Goal: Book appointment/travel/reservation

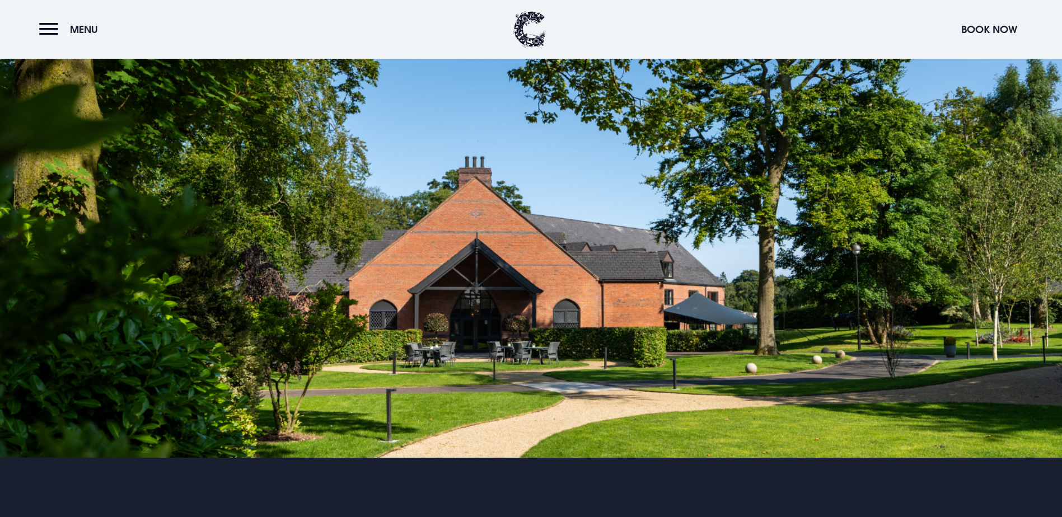
scroll to position [2744, 0]
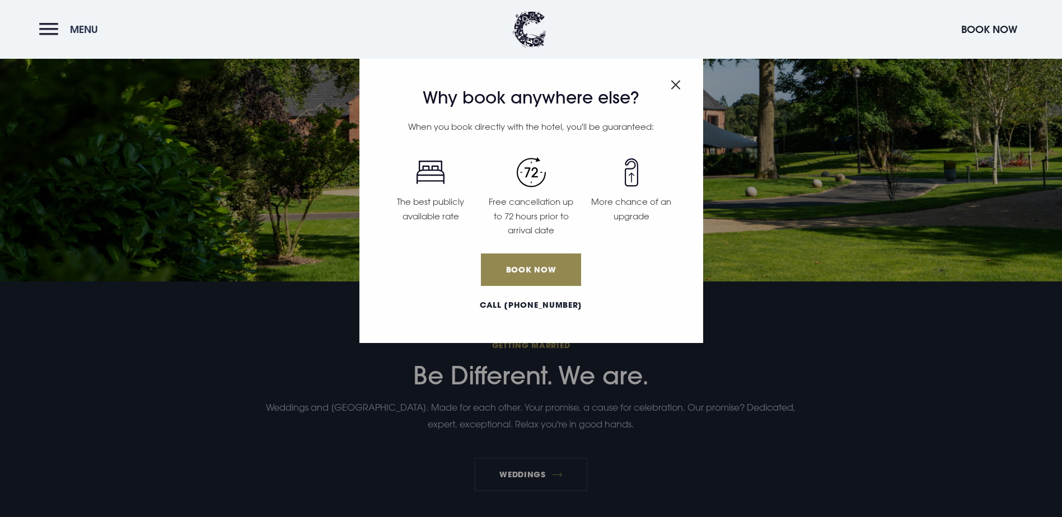
click at [55, 35] on button "Menu" at bounding box center [71, 29] width 64 height 24
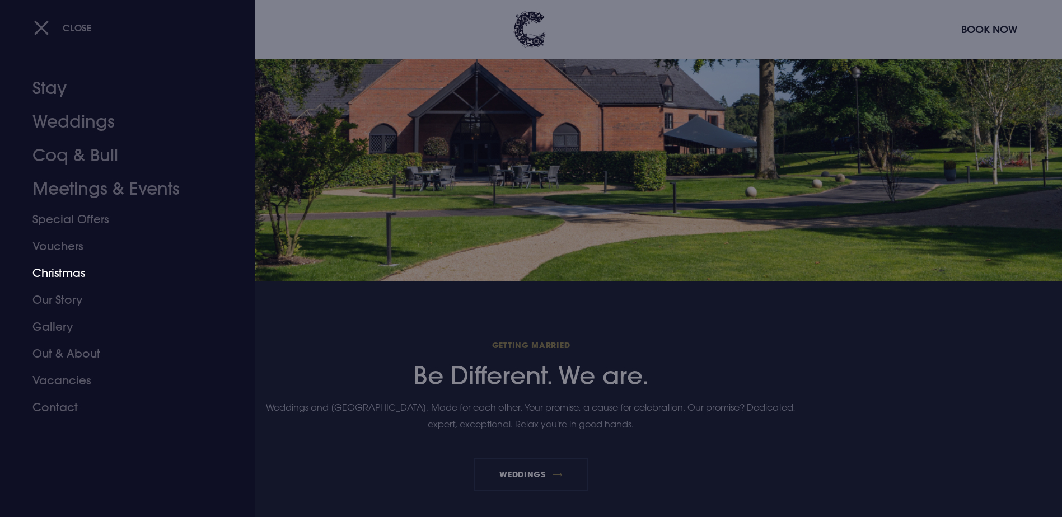
click at [60, 265] on link "Christmas" at bounding box center [120, 273] width 177 height 27
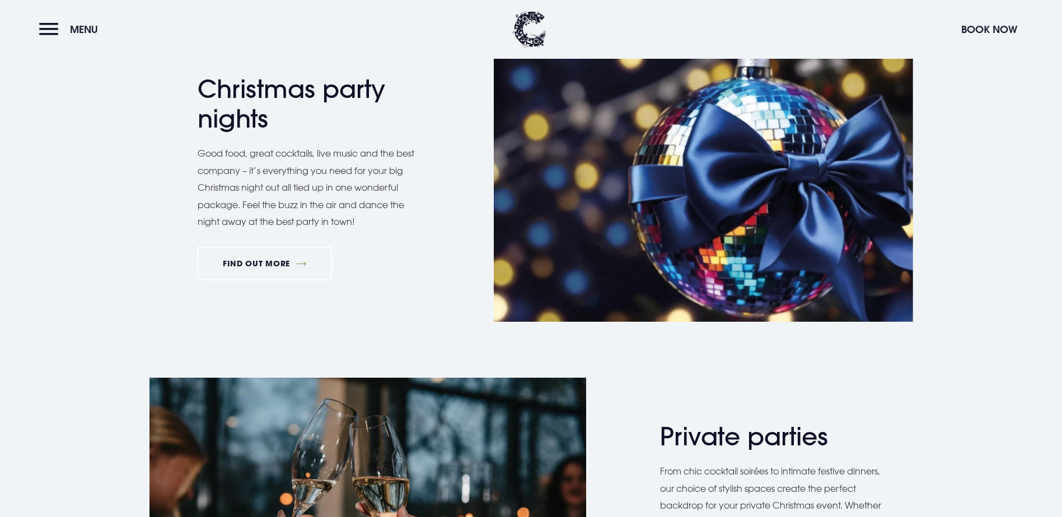
scroll to position [560, 0]
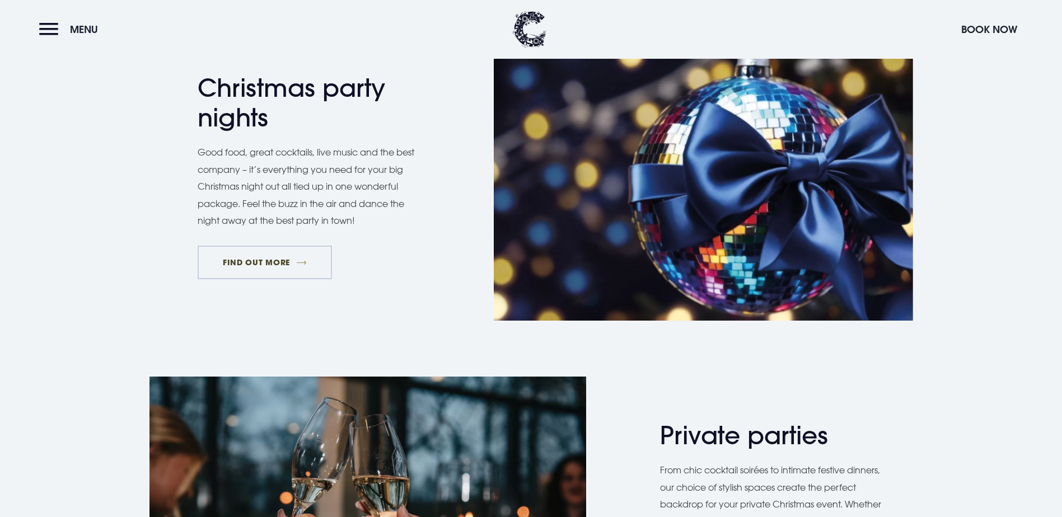
click at [281, 279] on link "FIND OUT MORE" at bounding box center [265, 263] width 135 height 34
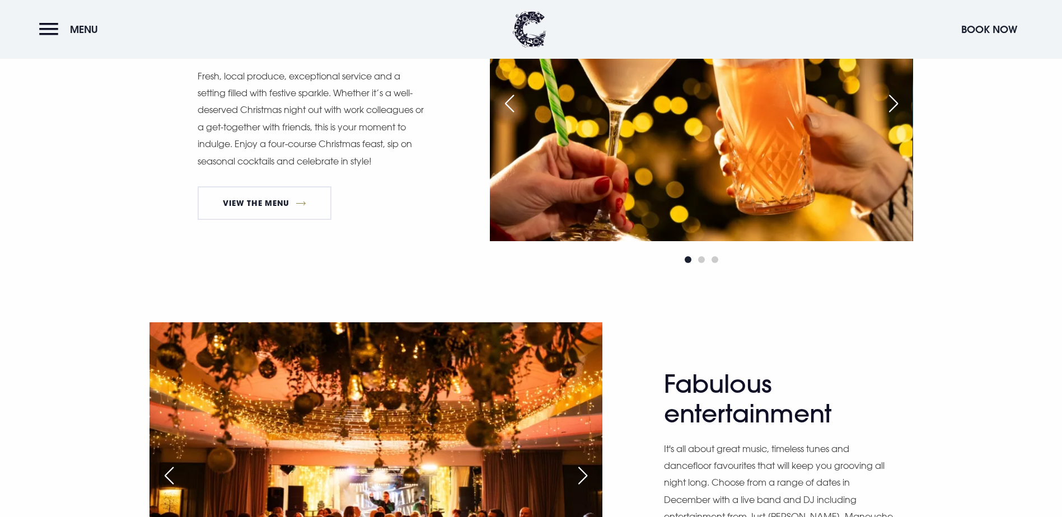
scroll to position [672, 0]
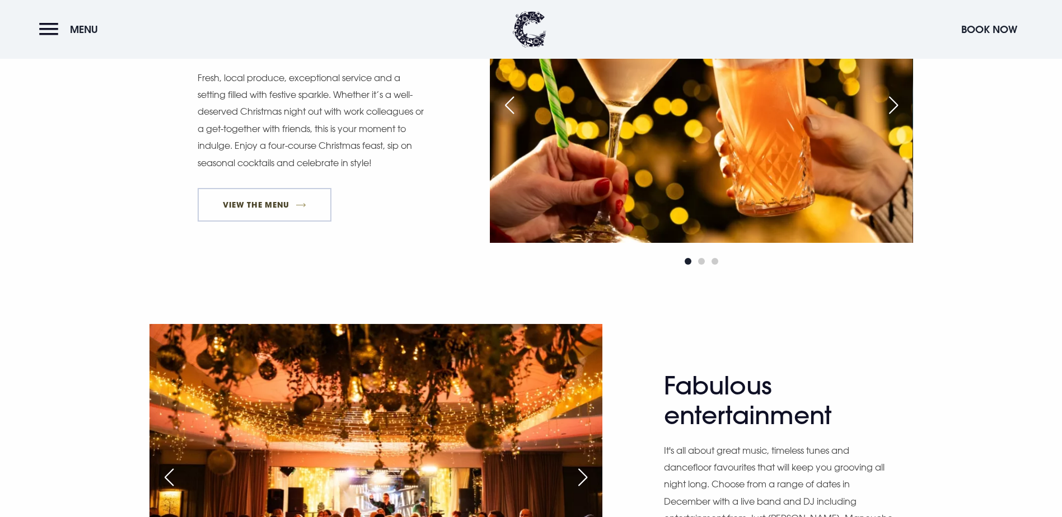
click at [261, 222] on link "View The Menu" at bounding box center [265, 205] width 134 height 34
